Goal: Book appointment/travel/reservation

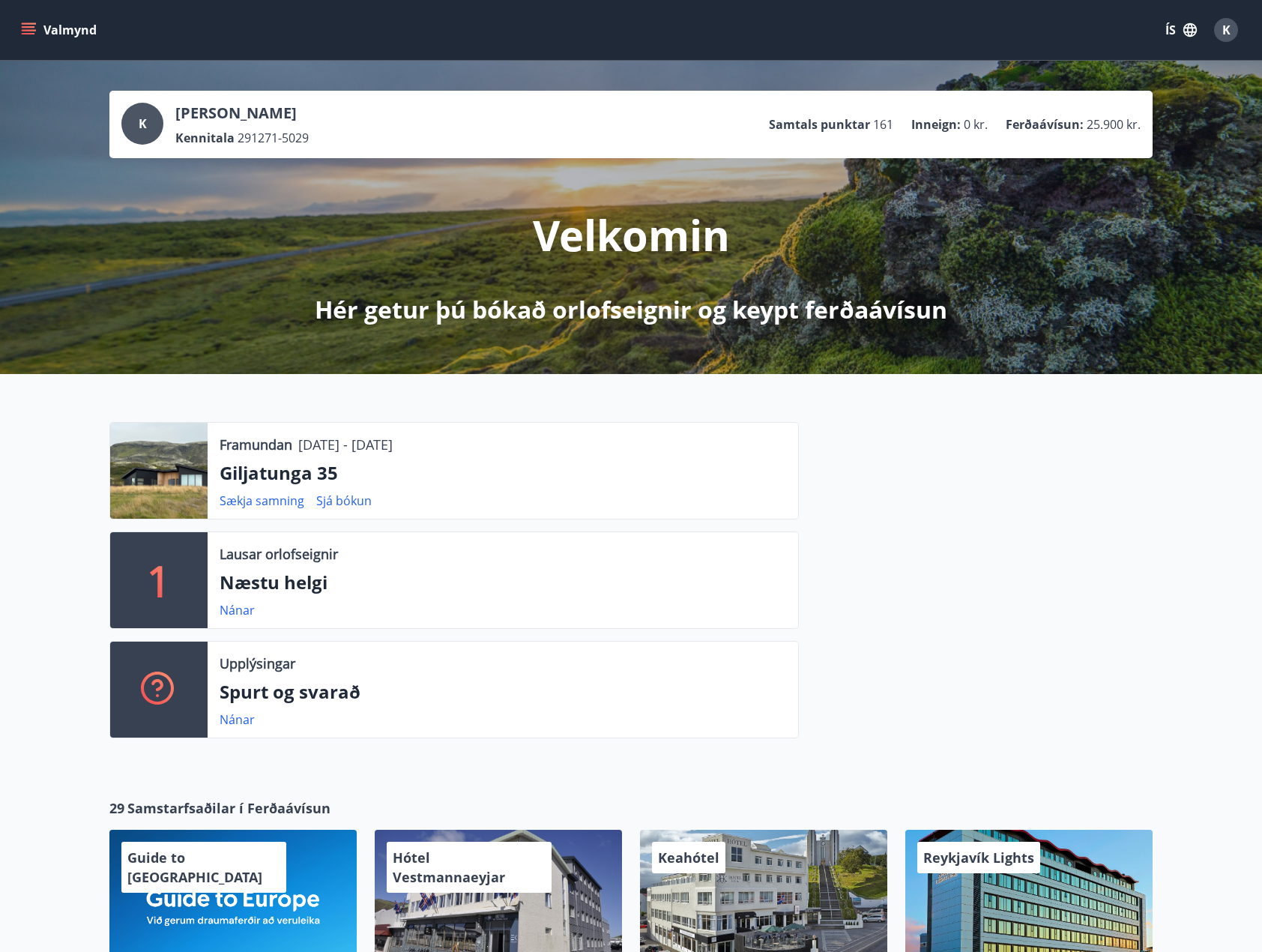
click at [24, 27] on icon "menu" at bounding box center [28, 27] width 14 height 2
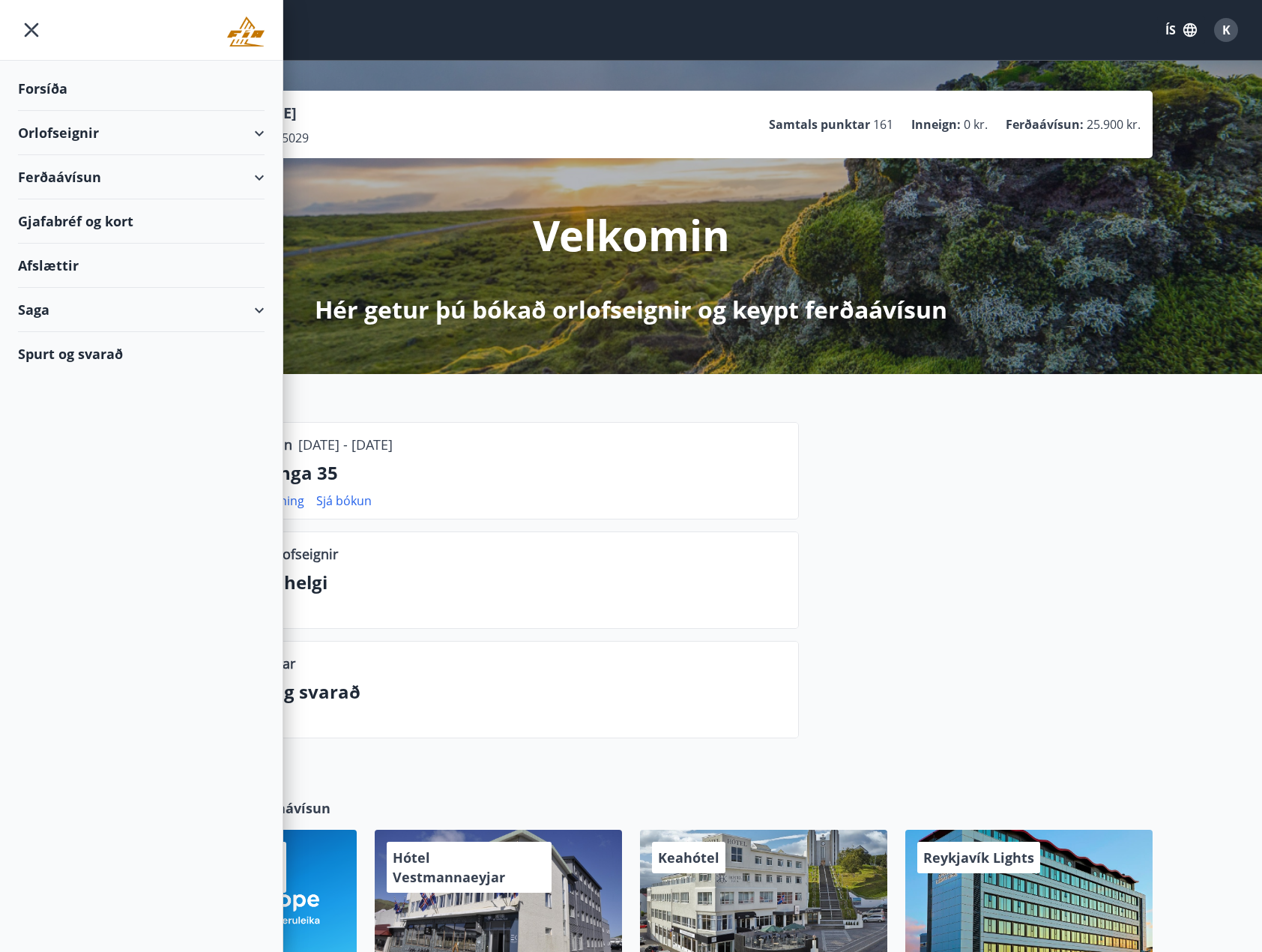
click at [73, 136] on div "Orlofseignir" at bounding box center [141, 133] width 247 height 45
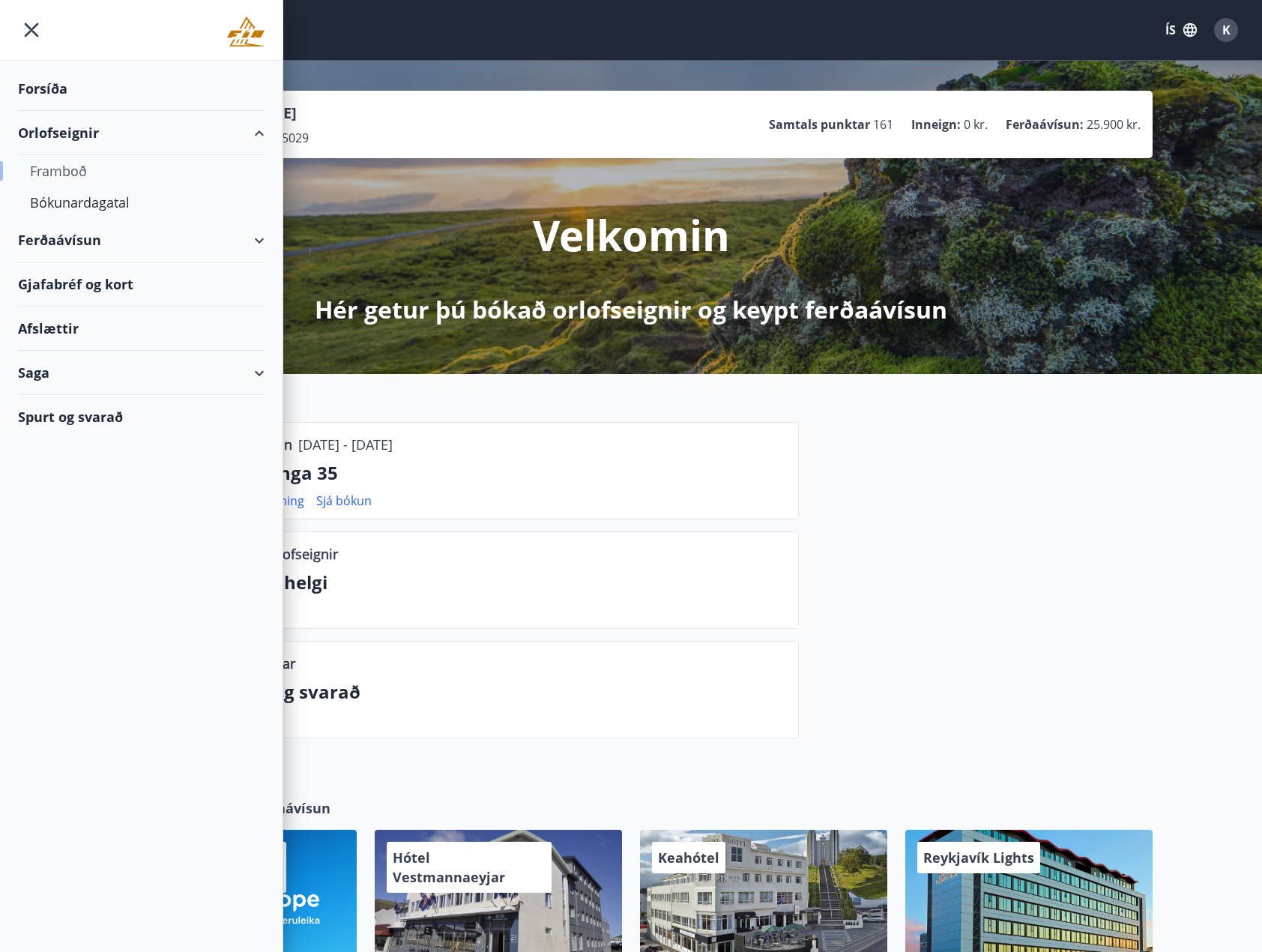
click at [72, 169] on div "Framboð" at bounding box center [141, 170] width 223 height 32
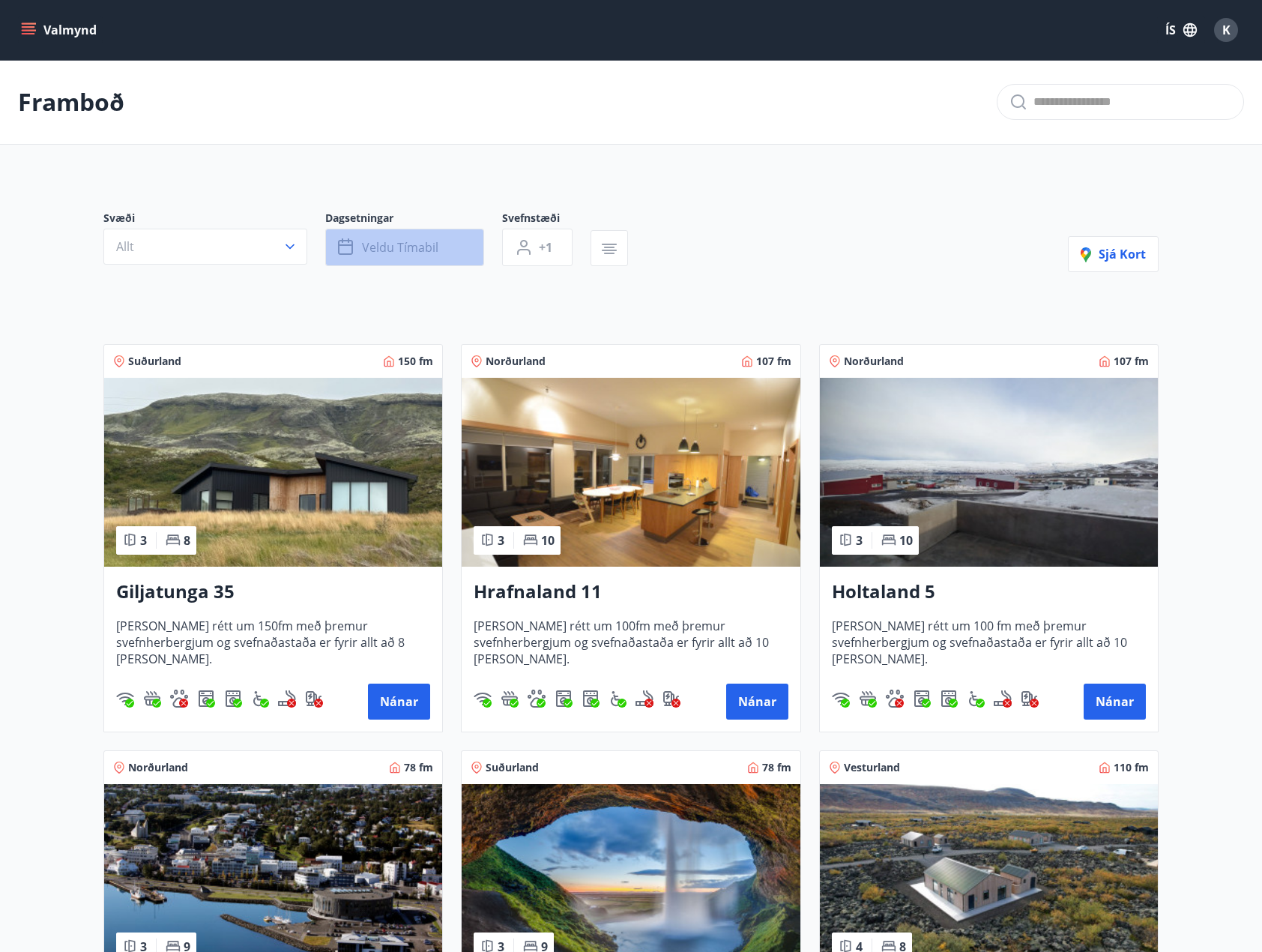
click at [373, 240] on span "Veldu tímabil" at bounding box center [401, 248] width 76 height 16
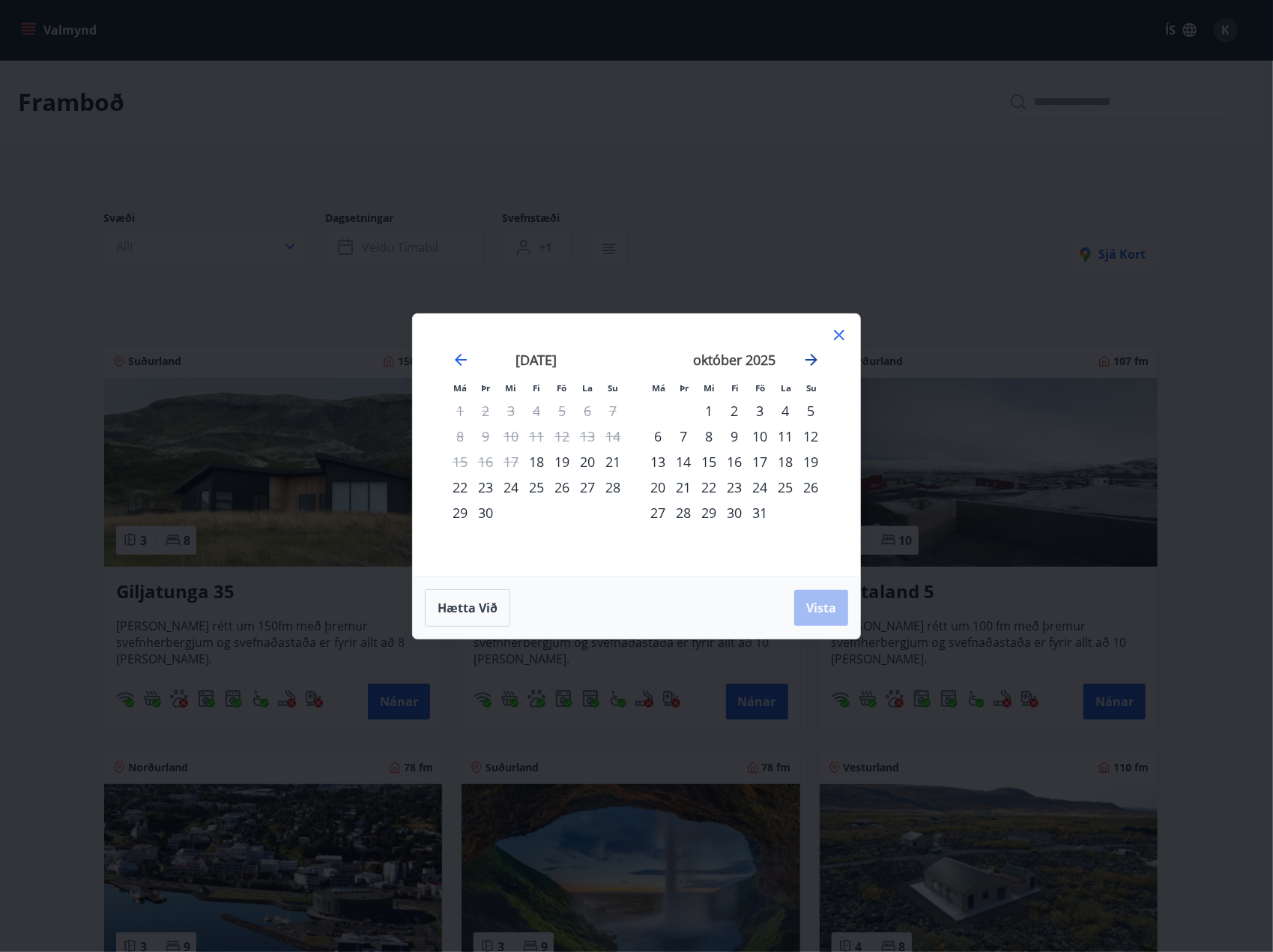
click at [810, 360] on icon "Move forward to switch to the next month." at bounding box center [811, 360] width 12 height 12
click at [810, 362] on icon "Move forward to switch to the next month." at bounding box center [812, 360] width 18 height 18
click at [660, 461] on div "15" at bounding box center [658, 461] width 25 height 25
click at [660, 515] on div "29" at bounding box center [658, 512] width 25 height 25
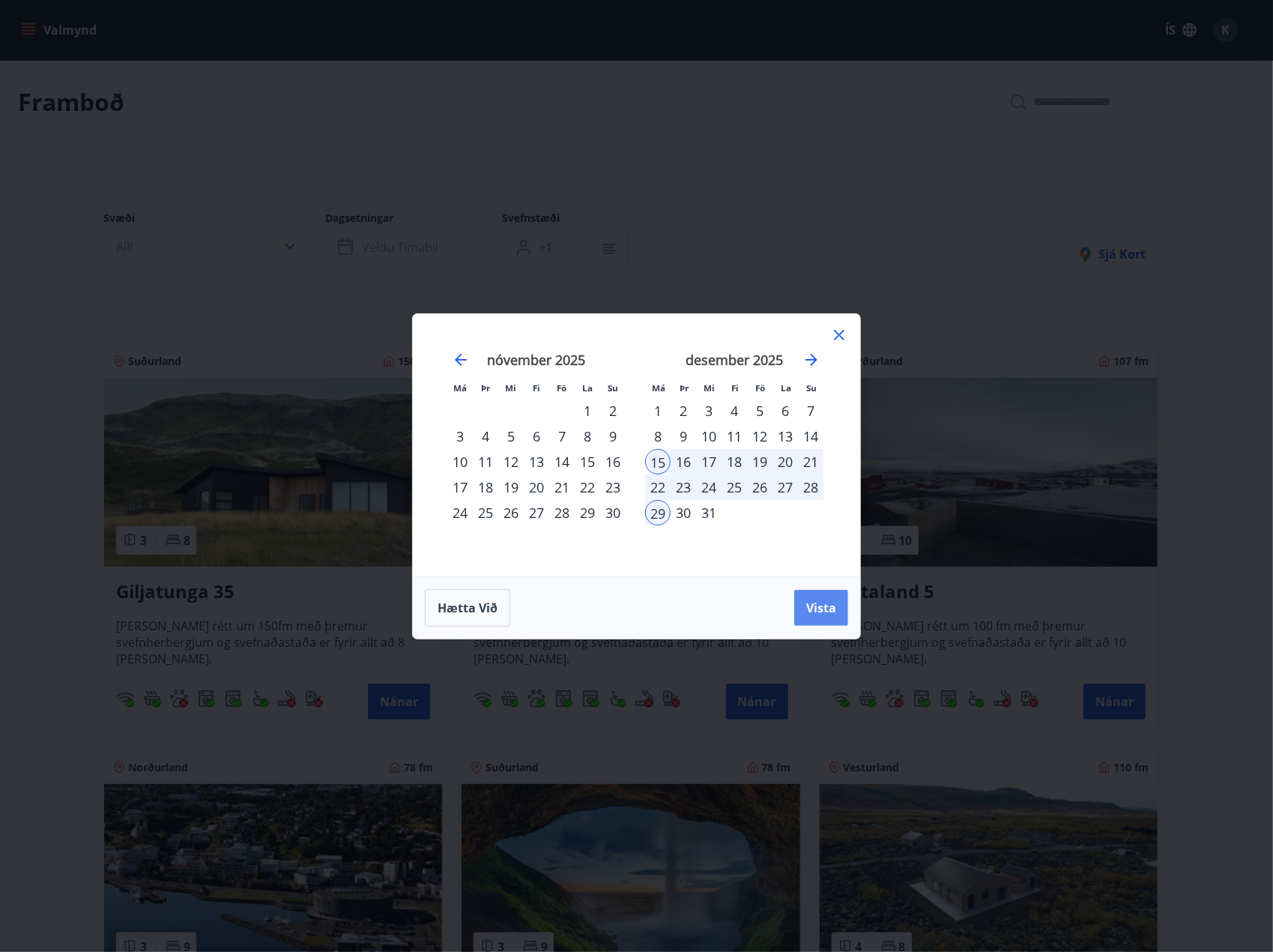
click at [826, 608] on span "Vista" at bounding box center [821, 608] width 30 height 16
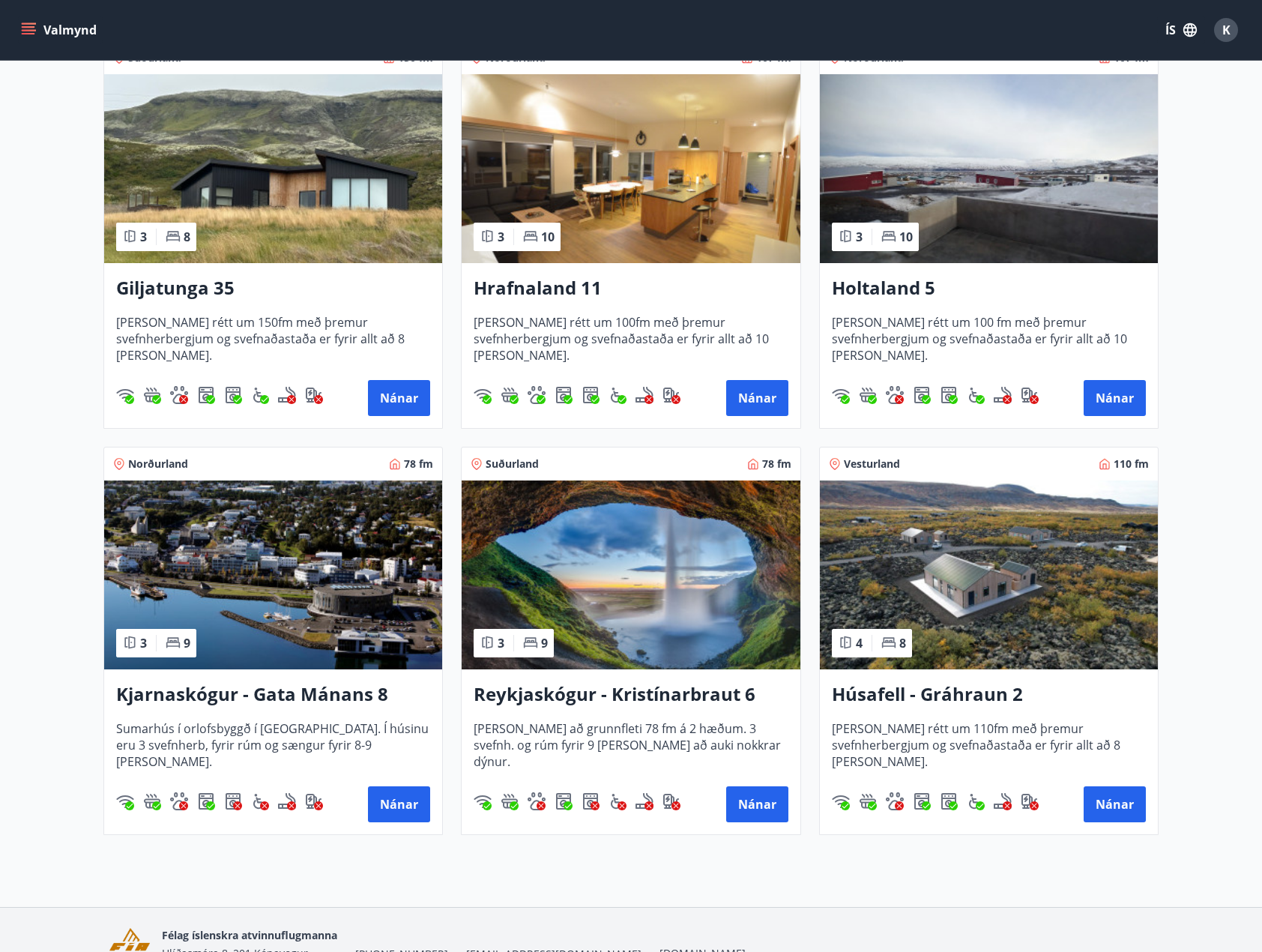
scroll to position [375, 0]
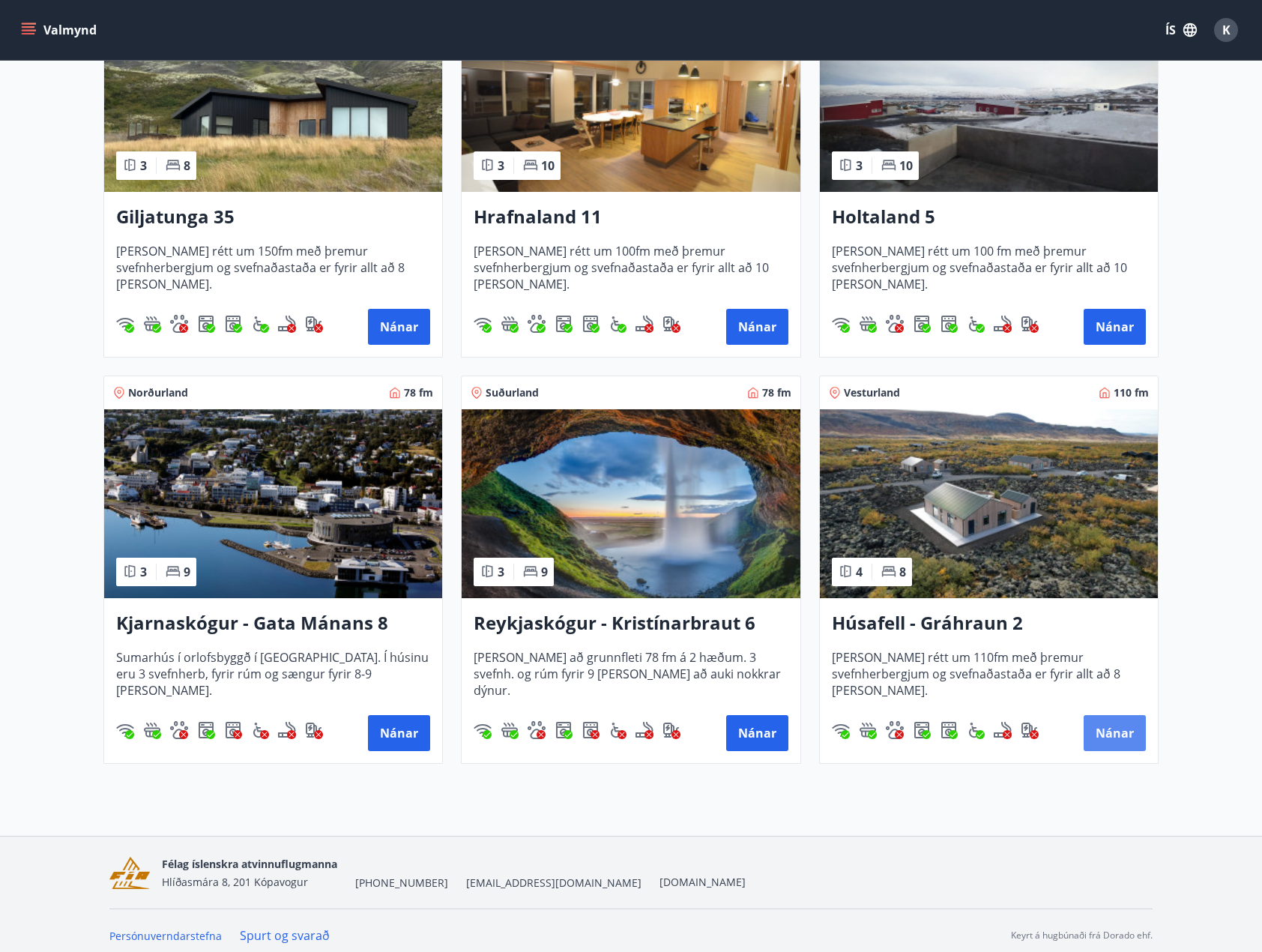
click at [1120, 731] on button "Nánar" at bounding box center [1114, 733] width 62 height 36
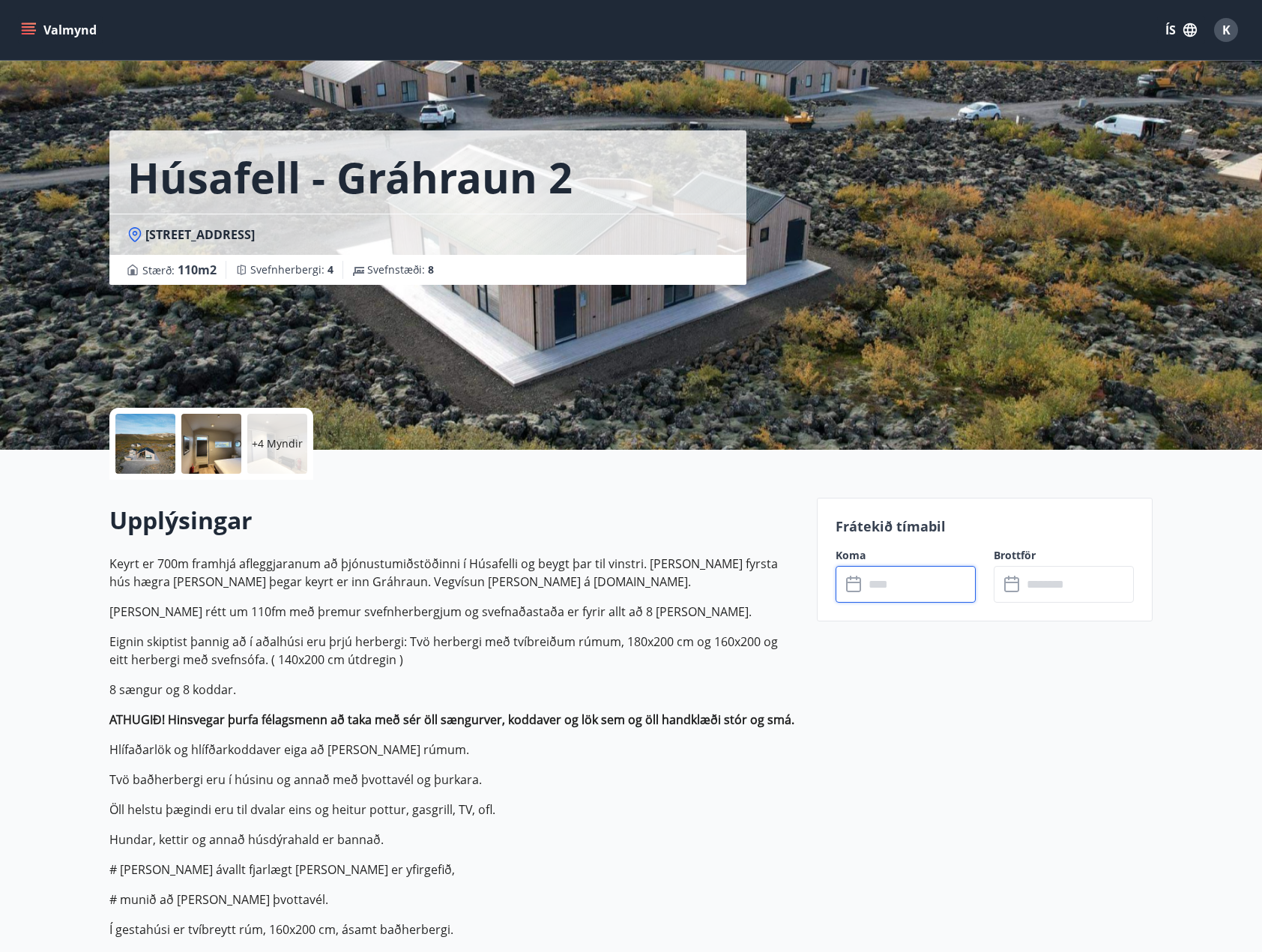
click at [911, 589] on input "text" at bounding box center [920, 584] width 112 height 36
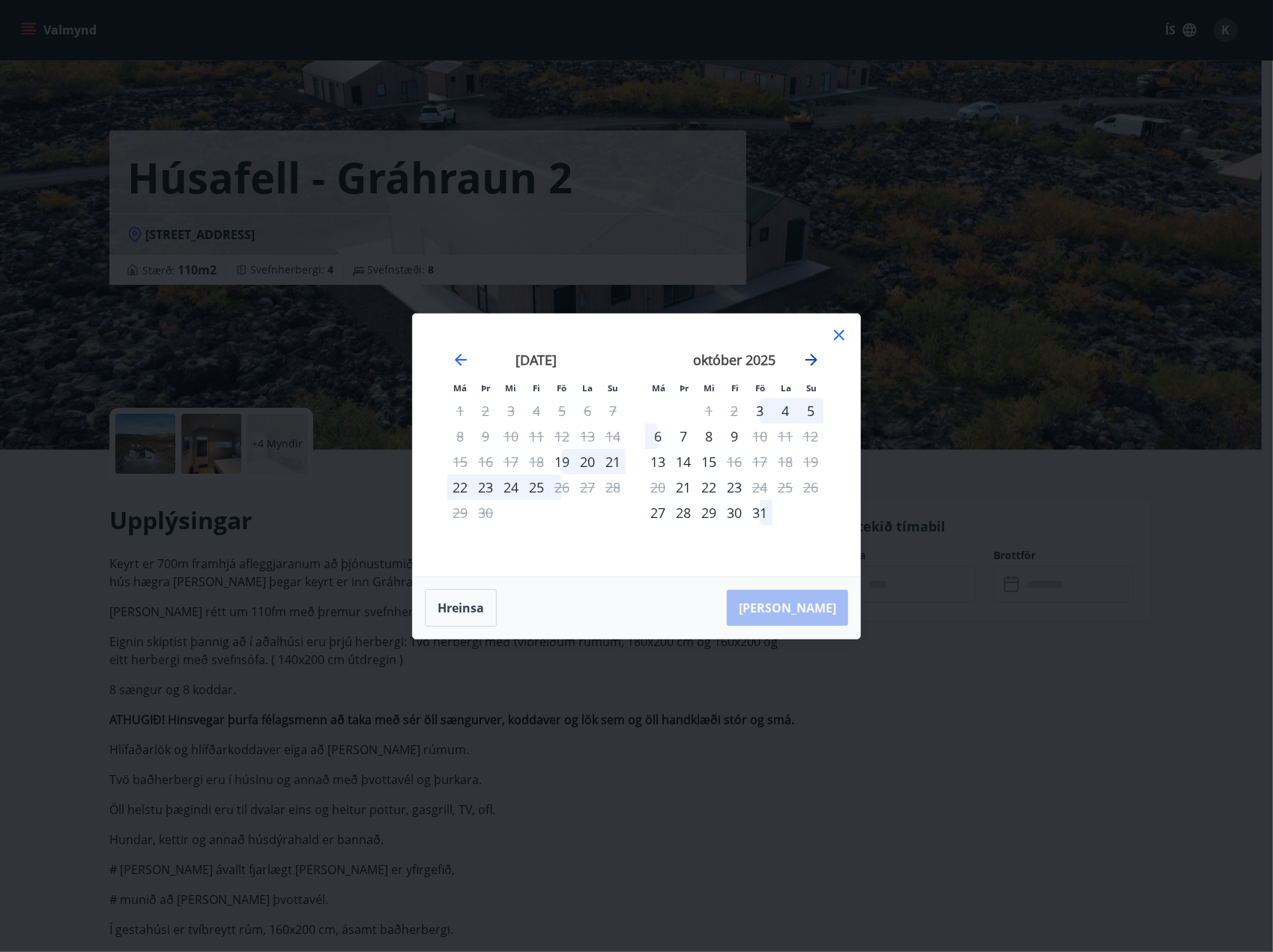
click at [814, 358] on icon "Move forward to switch to the next month." at bounding box center [811, 360] width 12 height 12
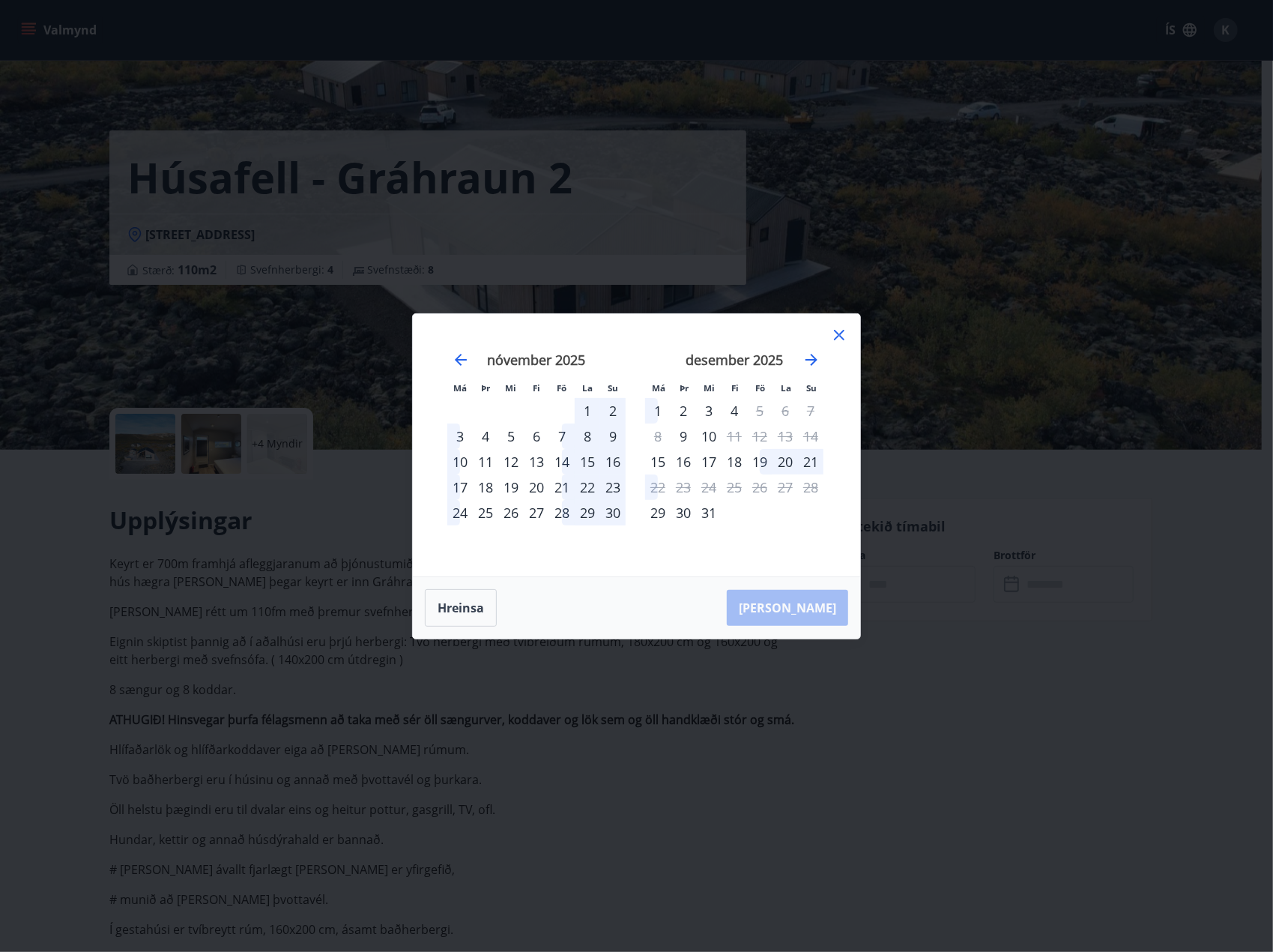
click at [837, 335] on icon at bounding box center [839, 335] width 18 height 18
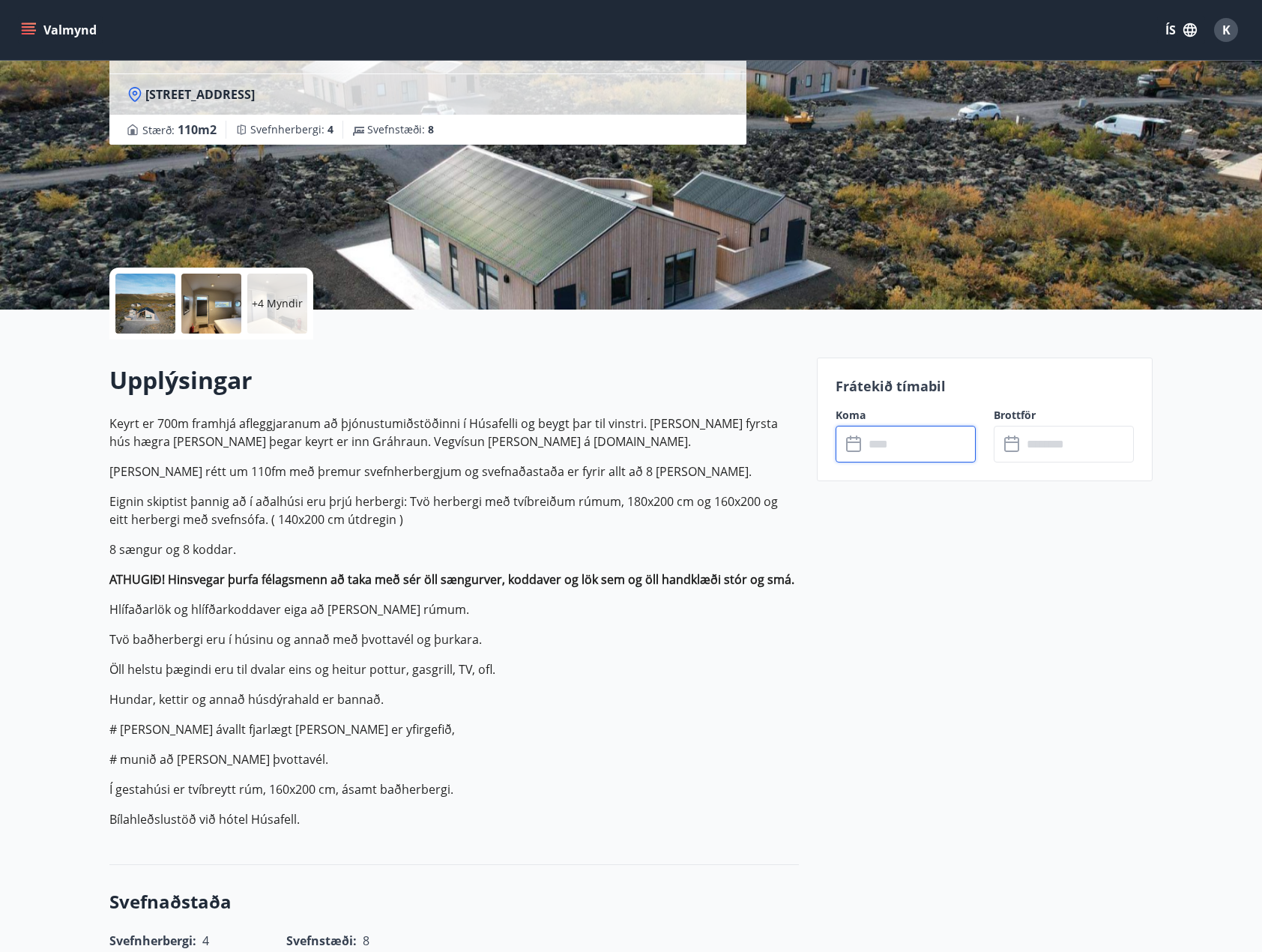
scroll to position [150, 0]
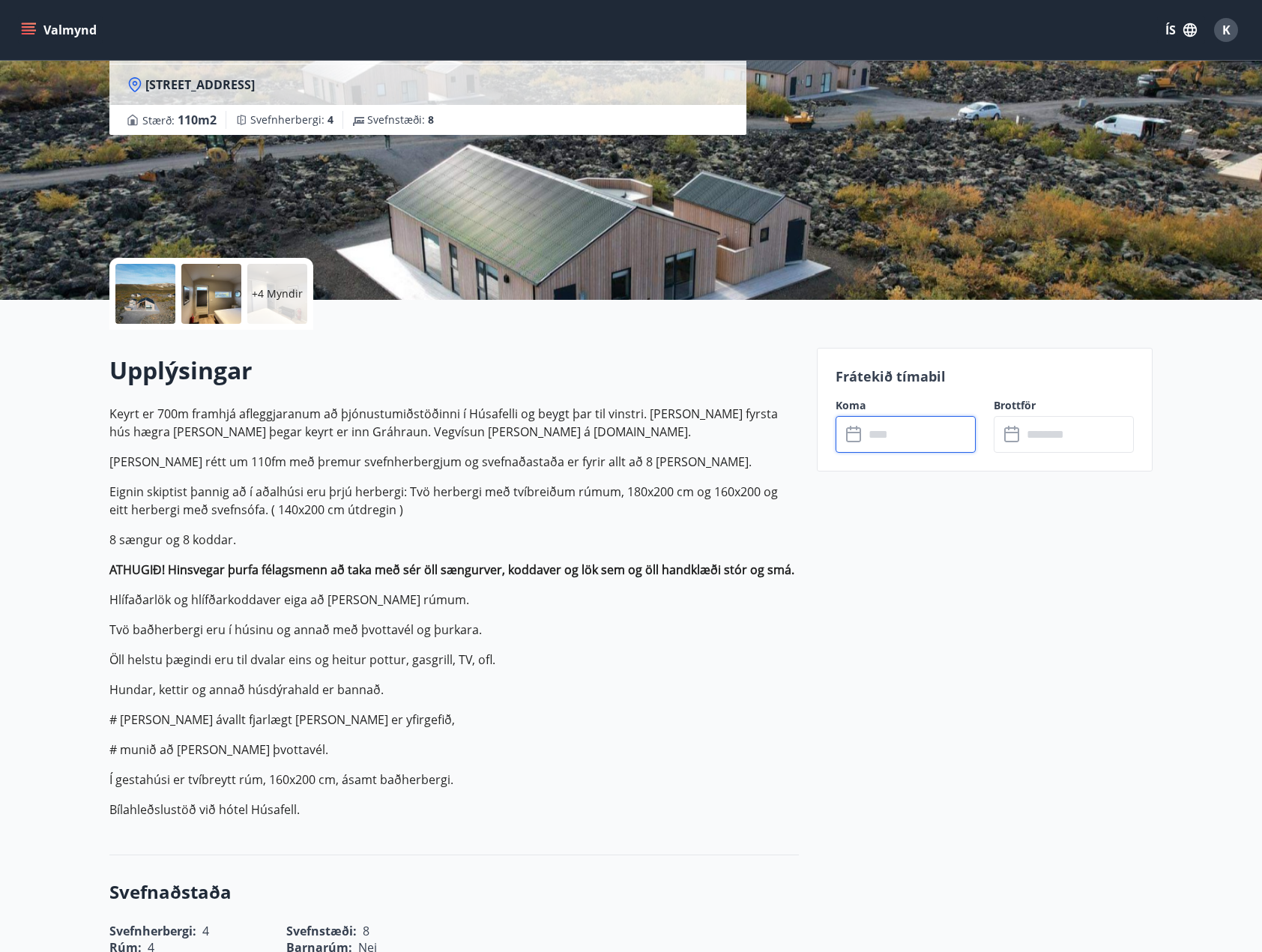
click at [913, 432] on input "text" at bounding box center [920, 434] width 112 height 36
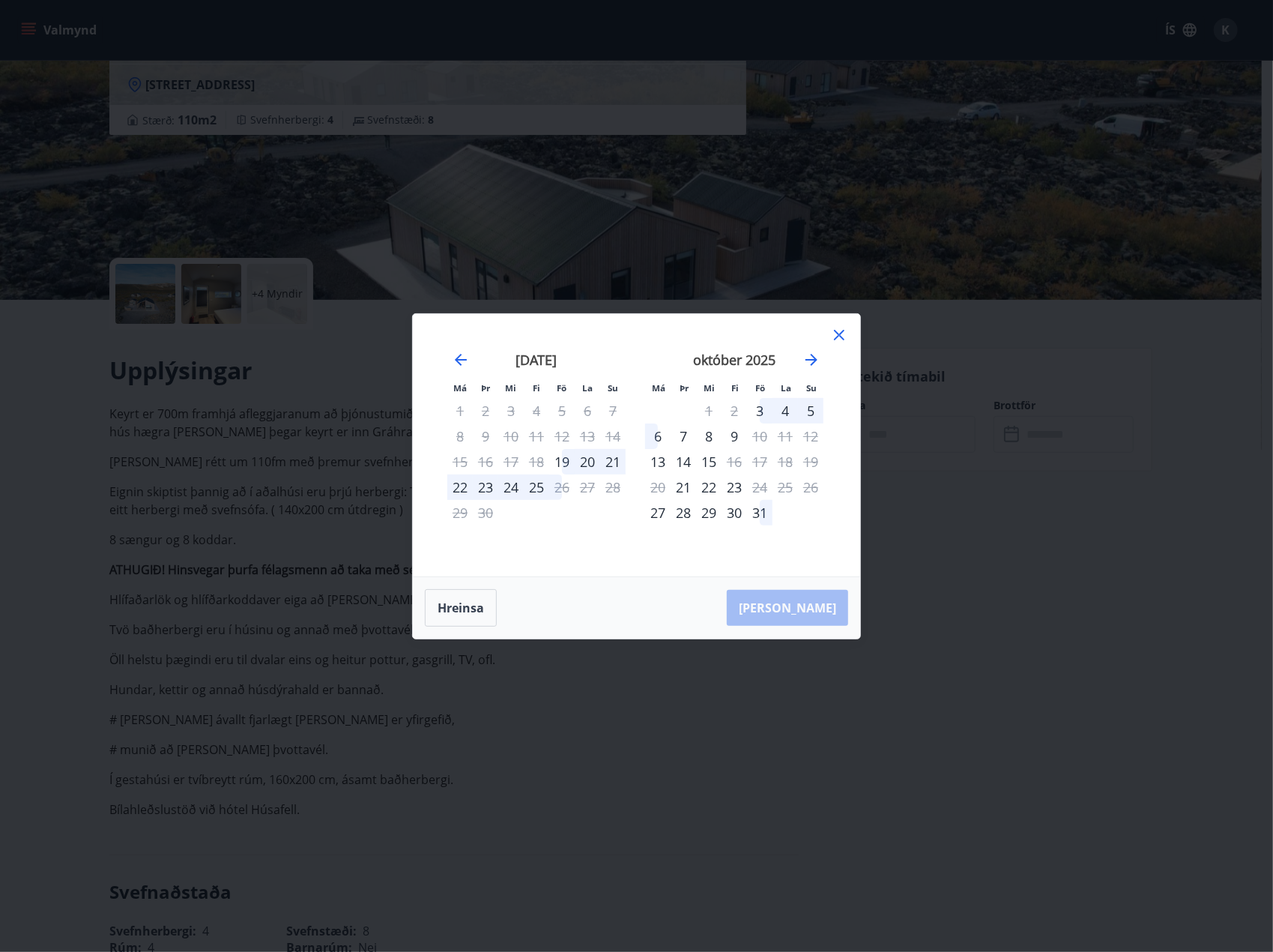
click at [585, 458] on div "20" at bounding box center [587, 461] width 25 height 25
click at [588, 460] on div "20" at bounding box center [587, 461] width 25 height 25
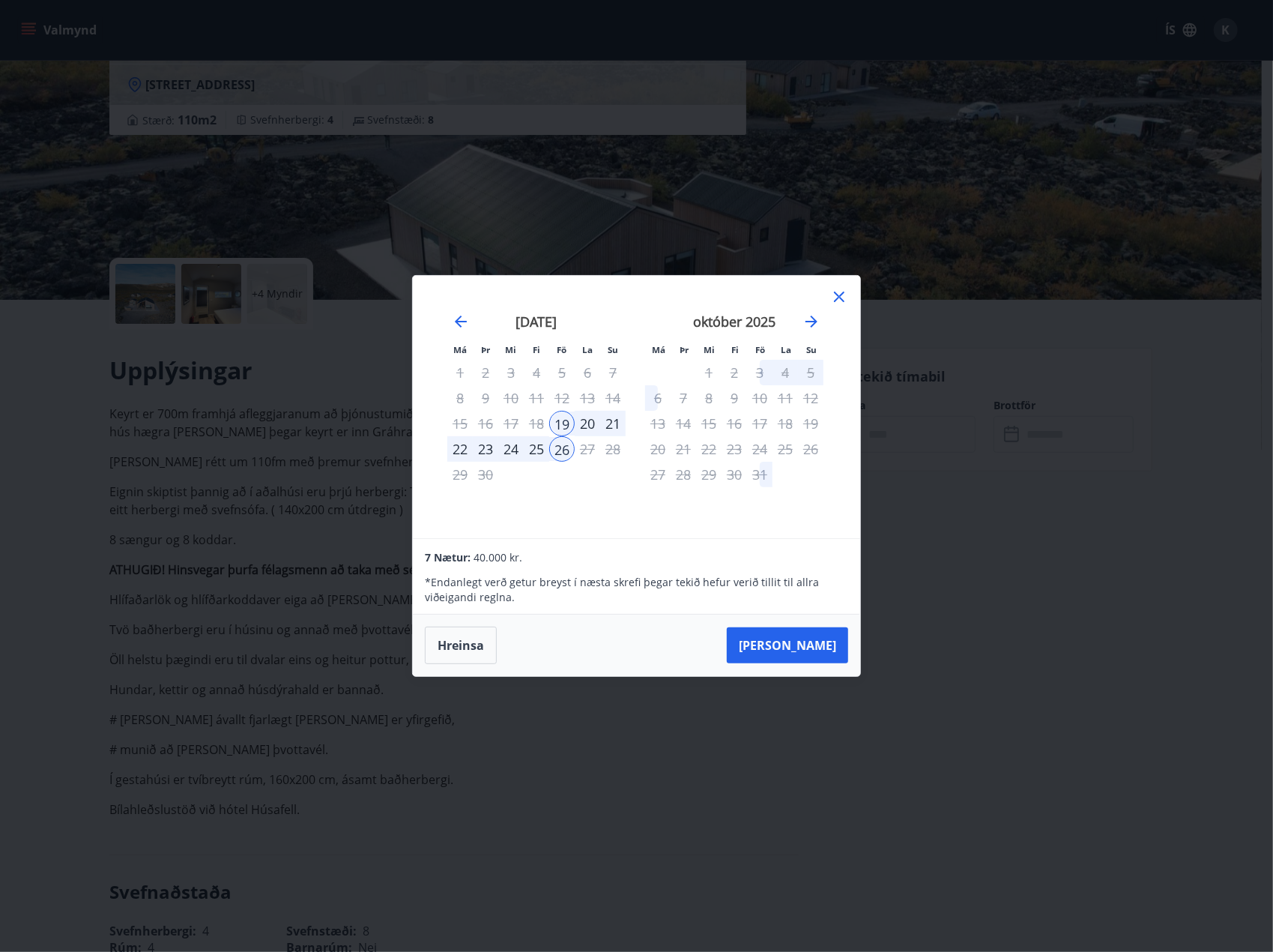
click at [591, 422] on div "20" at bounding box center [587, 423] width 25 height 25
click at [561, 447] on div "26" at bounding box center [561, 449] width 25 height 25
click at [579, 426] on div "20" at bounding box center [587, 423] width 25 height 25
click at [566, 423] on div "19" at bounding box center [561, 423] width 25 height 25
click at [457, 635] on button "Hreinsa" at bounding box center [460, 644] width 72 height 37
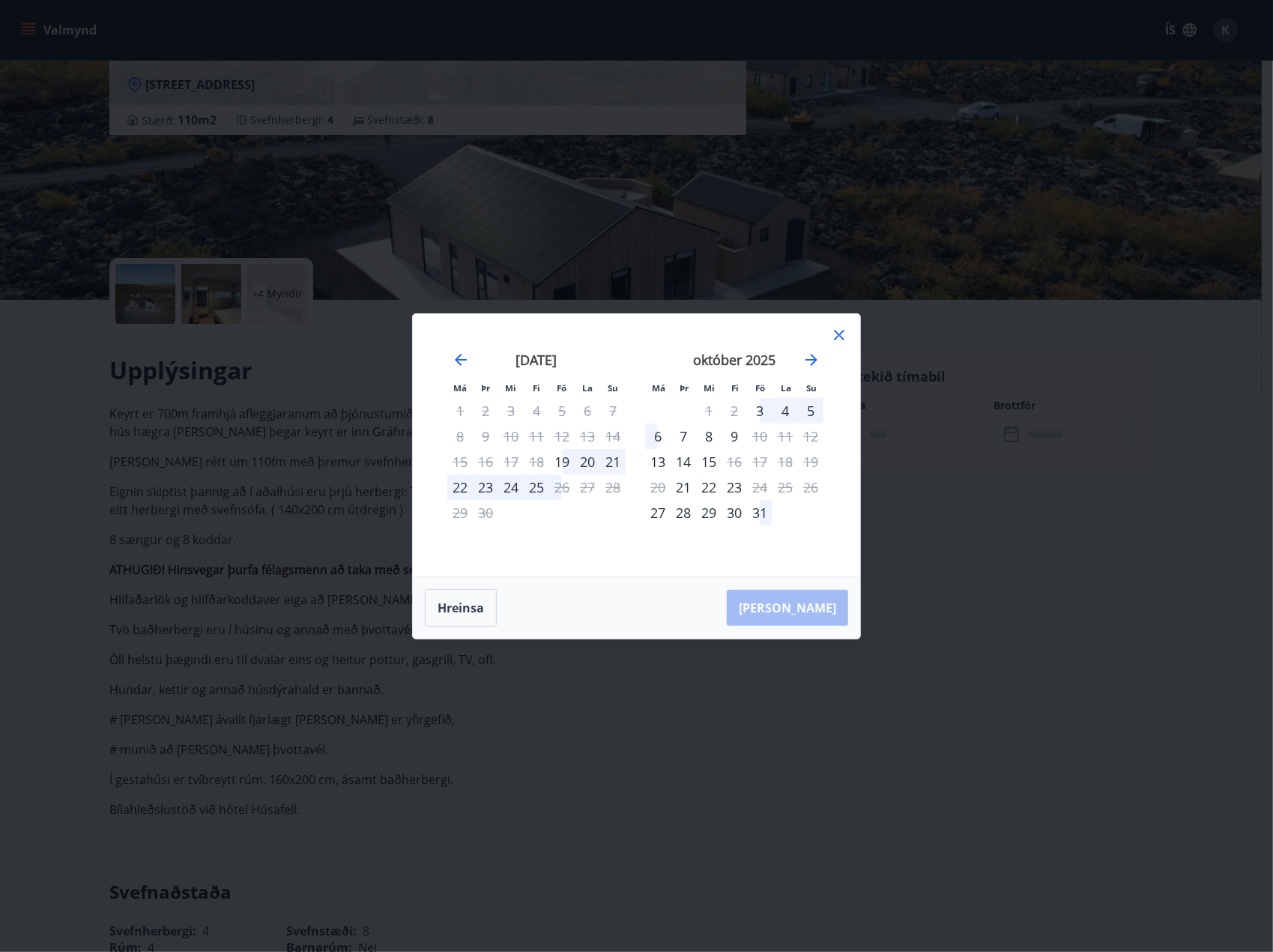
click at [587, 460] on div "20" at bounding box center [587, 461] width 25 height 25
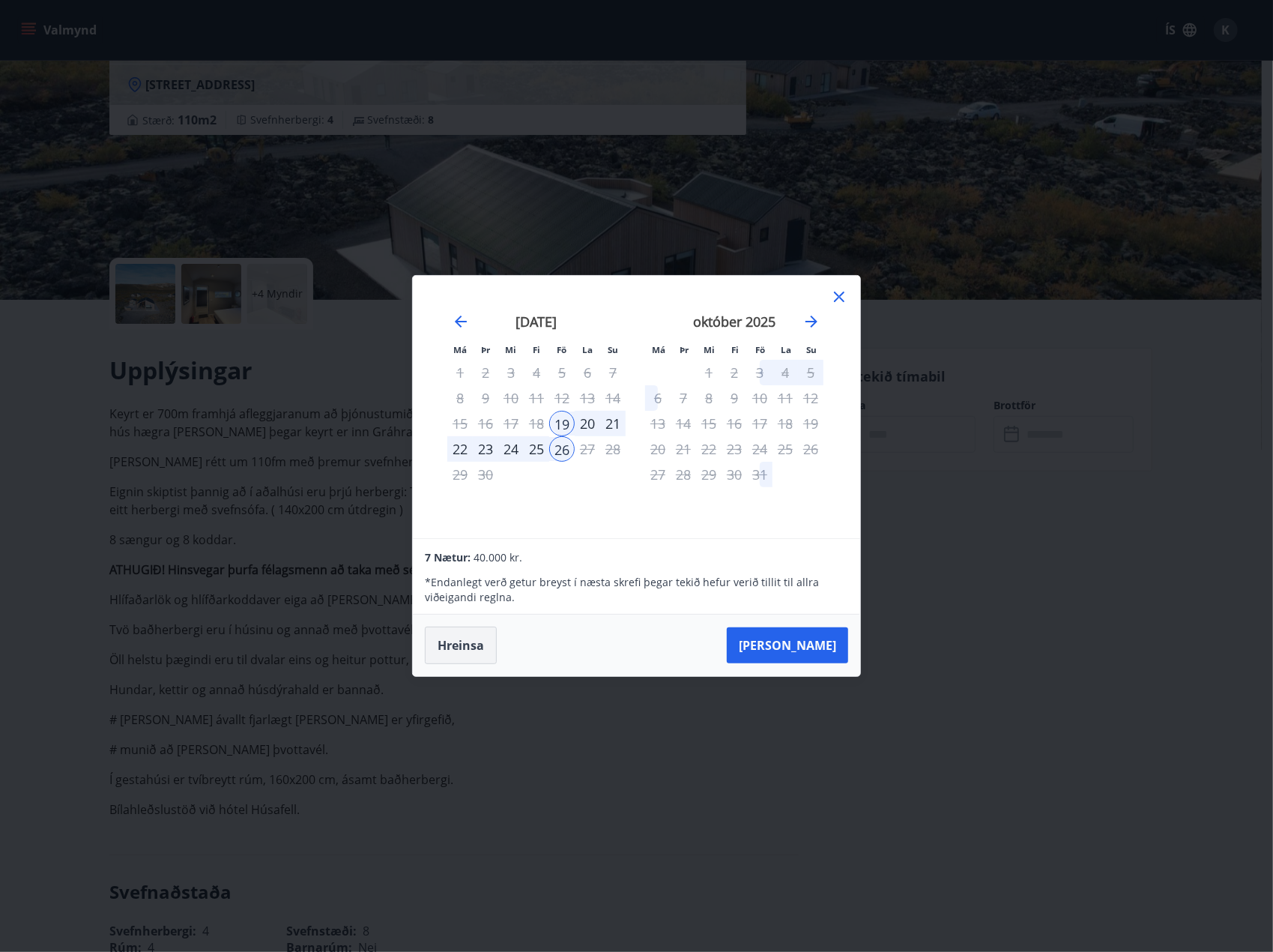
click at [457, 643] on button "Hreinsa" at bounding box center [460, 644] width 72 height 37
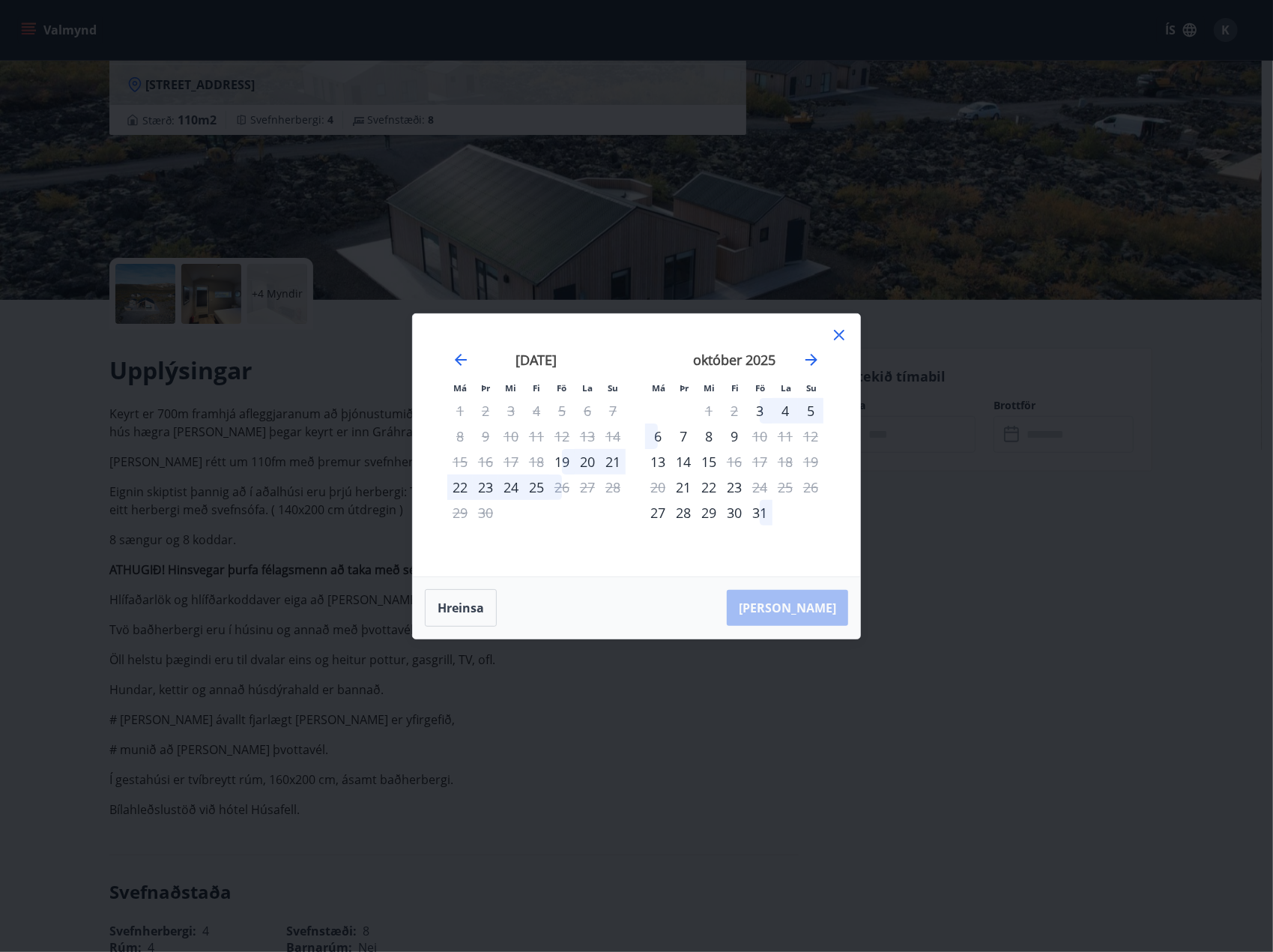
click at [837, 333] on icon at bounding box center [839, 335] width 11 height 11
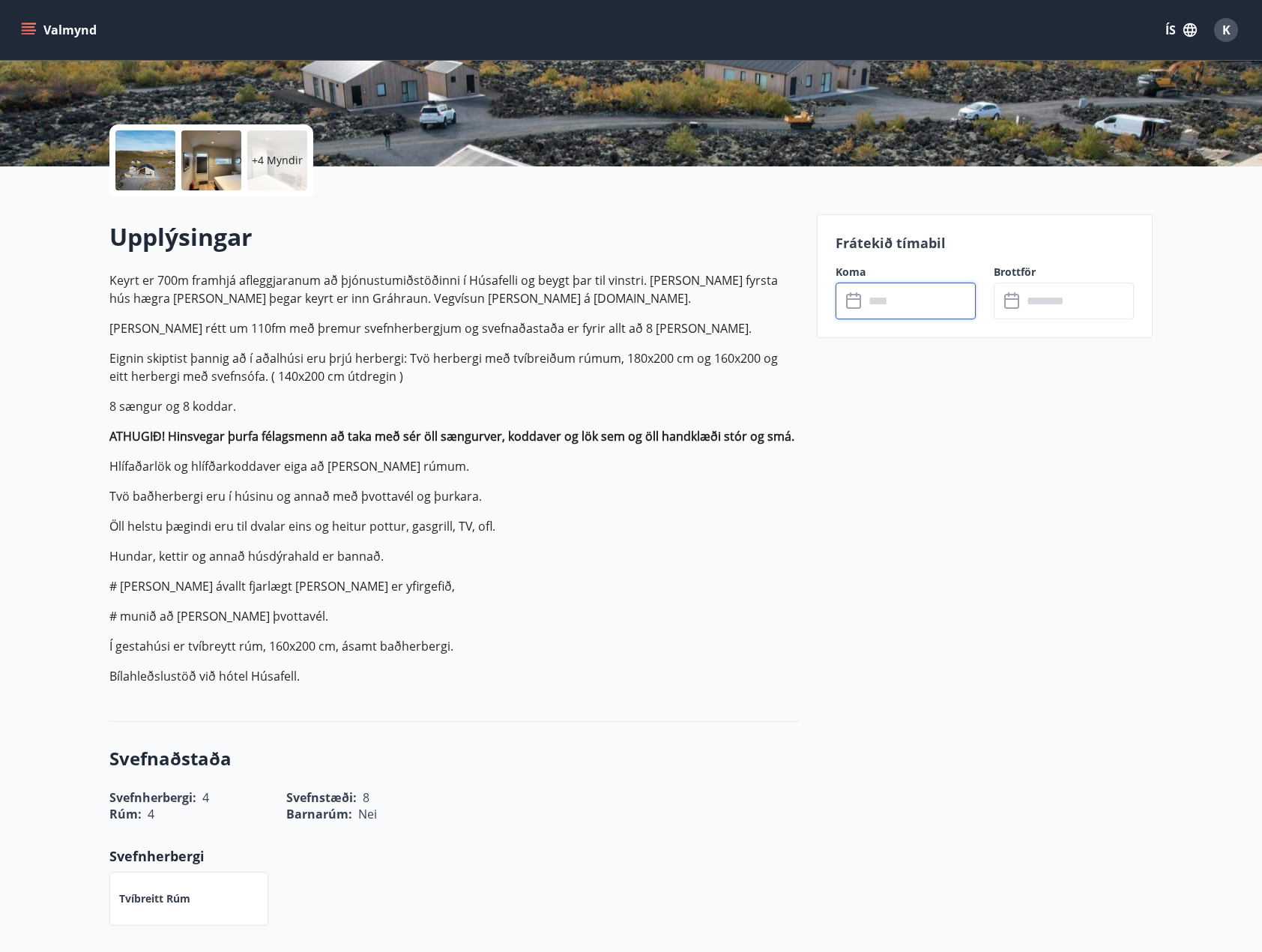
scroll to position [0, 0]
